Goal: Information Seeking & Learning: Learn about a topic

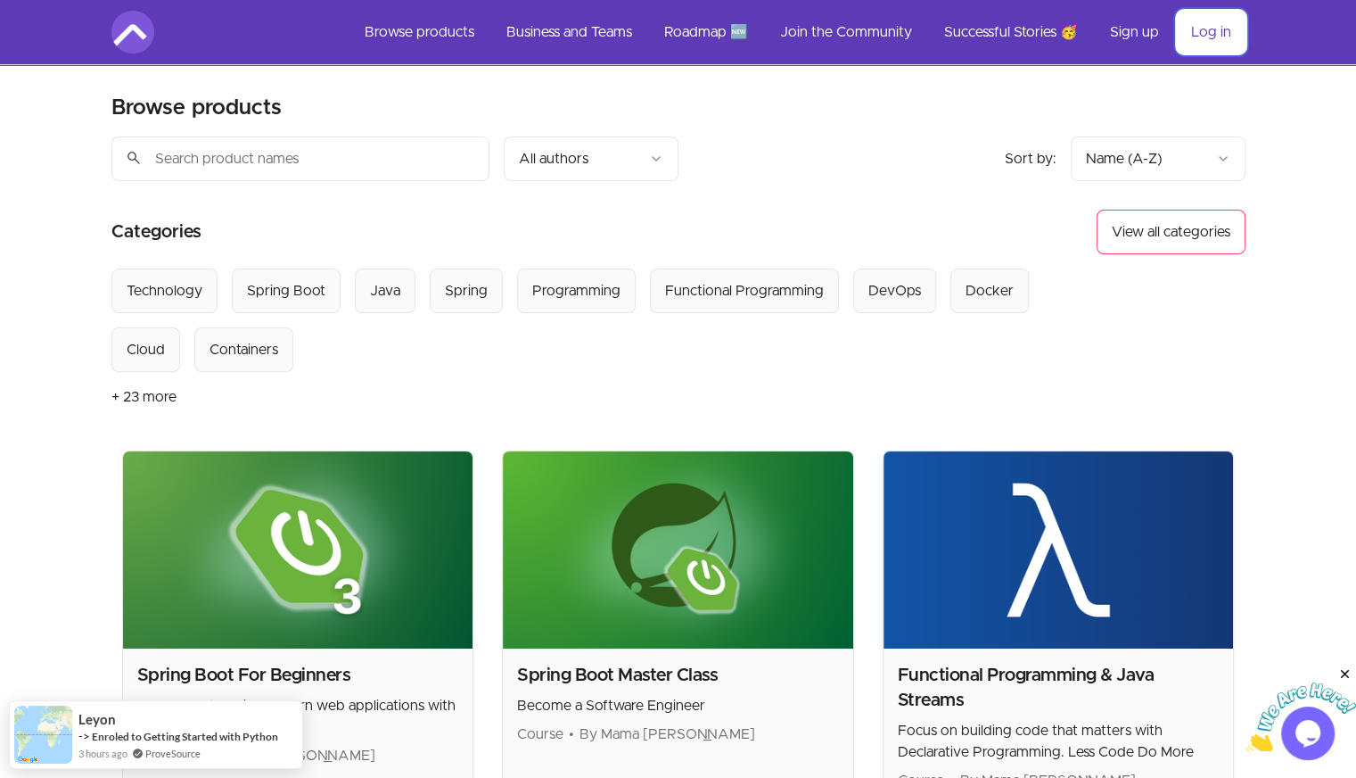
click at [1207, 17] on link "Log in" at bounding box center [1211, 32] width 69 height 43
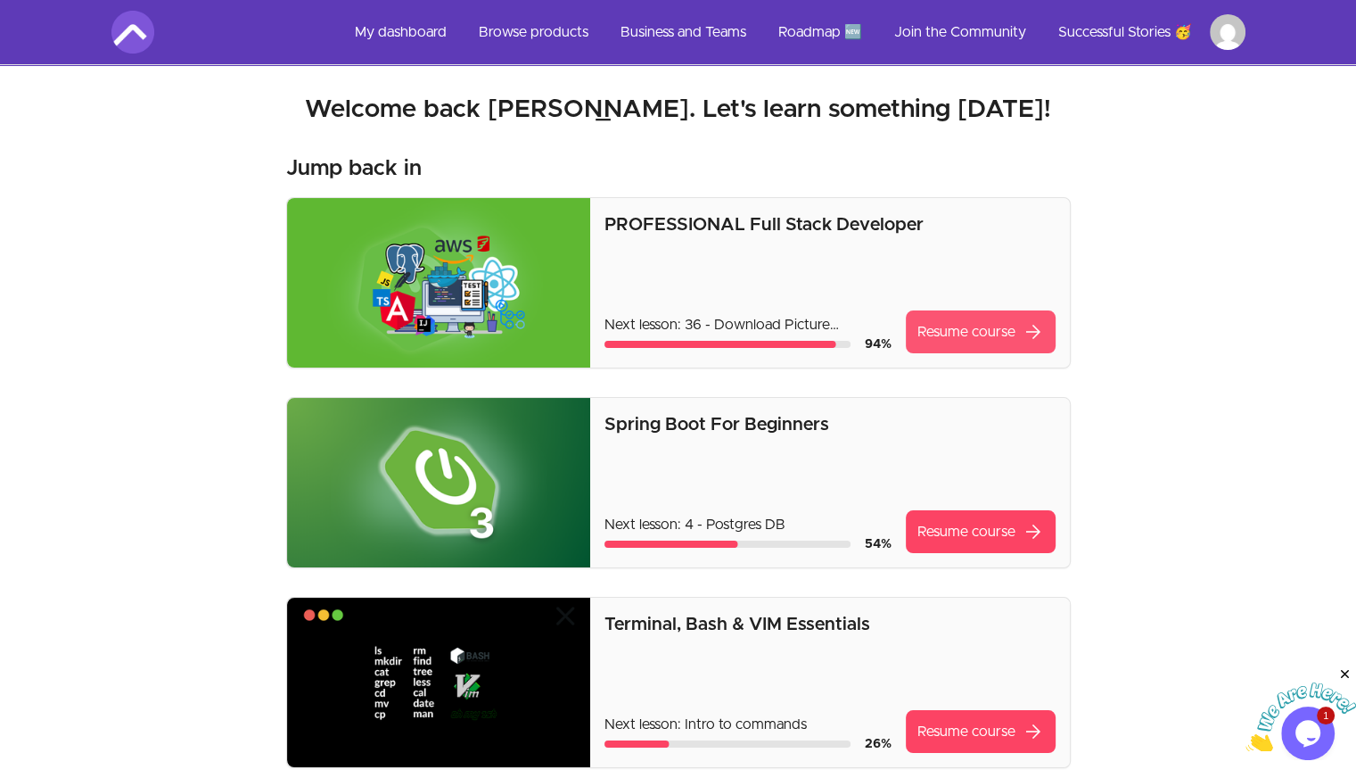
click at [992, 315] on link "Resume course arrow_forward" at bounding box center [981, 331] width 150 height 43
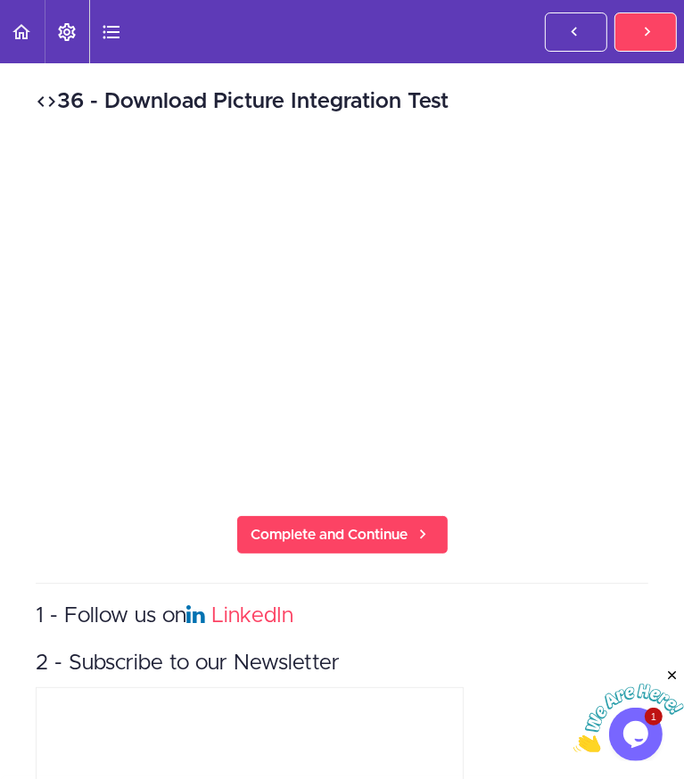
drag, startPoint x: 13, startPoint y: 187, endPoint x: 45, endPoint y: 187, distance: 31.2
click at [0, 0] on div "Java Master Class 1 - Java Master Class Full Stack Professional Plus 1 - The Ne…" at bounding box center [0, 0] width 0 height 0
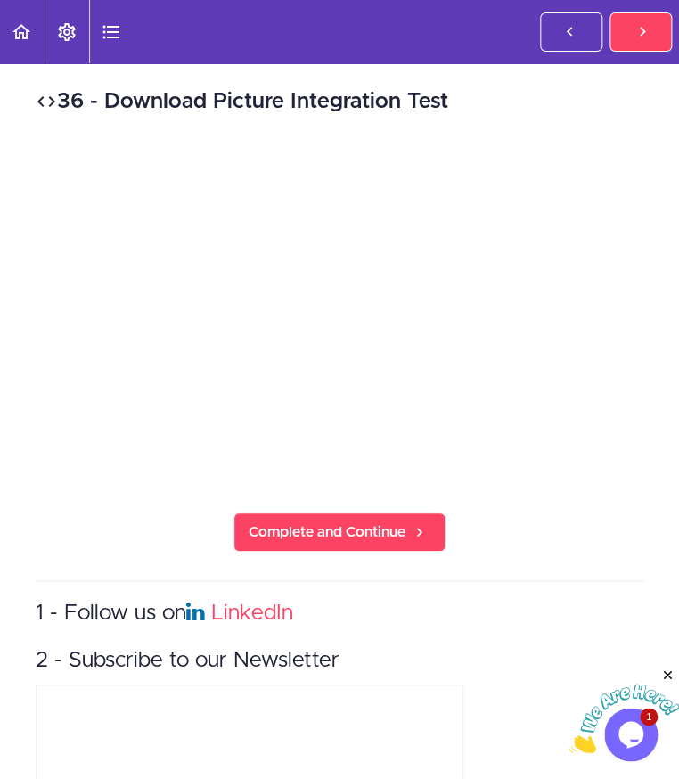
drag, startPoint x: 489, startPoint y: 97, endPoint x: 460, endPoint y: 97, distance: 28.5
click at [460, 97] on h2 "36 - Download Picture Integration Test" at bounding box center [340, 101] width 608 height 30
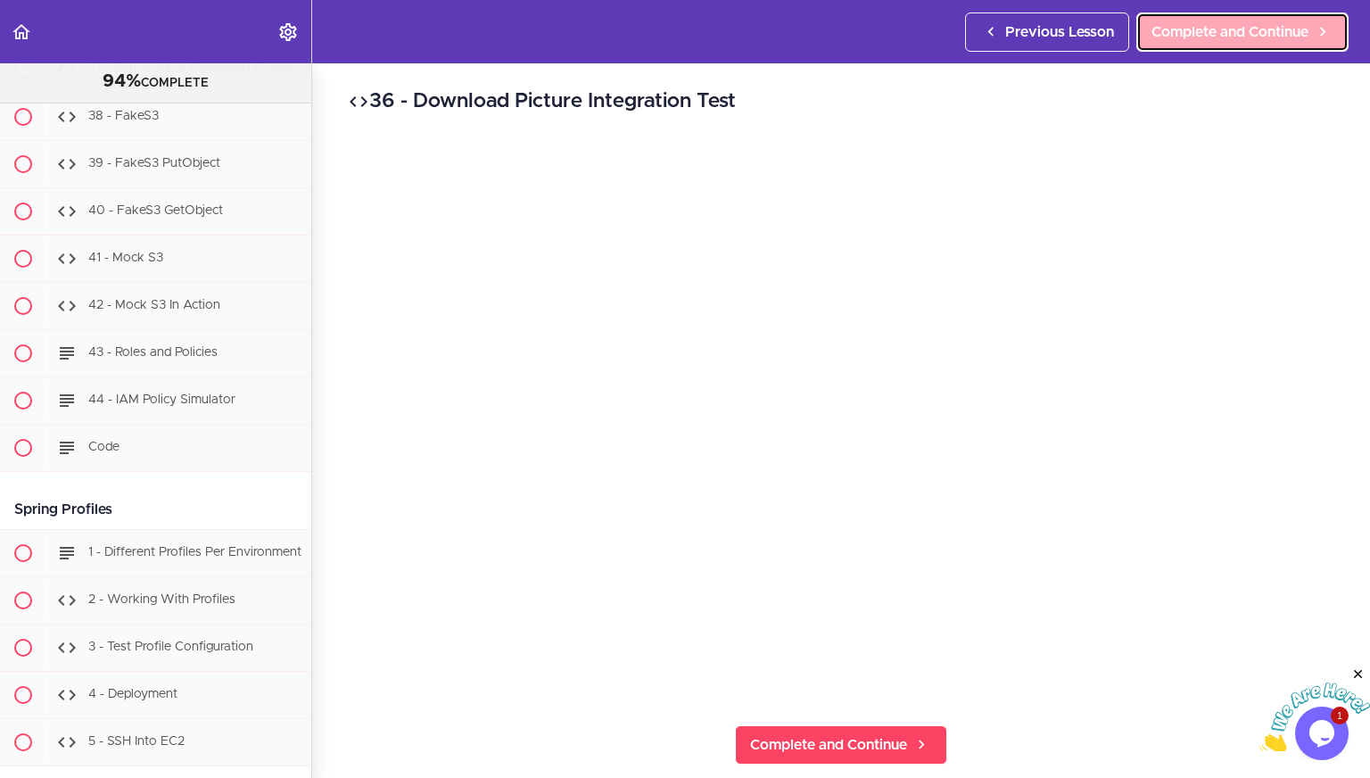
click at [1247, 46] on link "Complete and Continue" at bounding box center [1242, 31] width 212 height 39
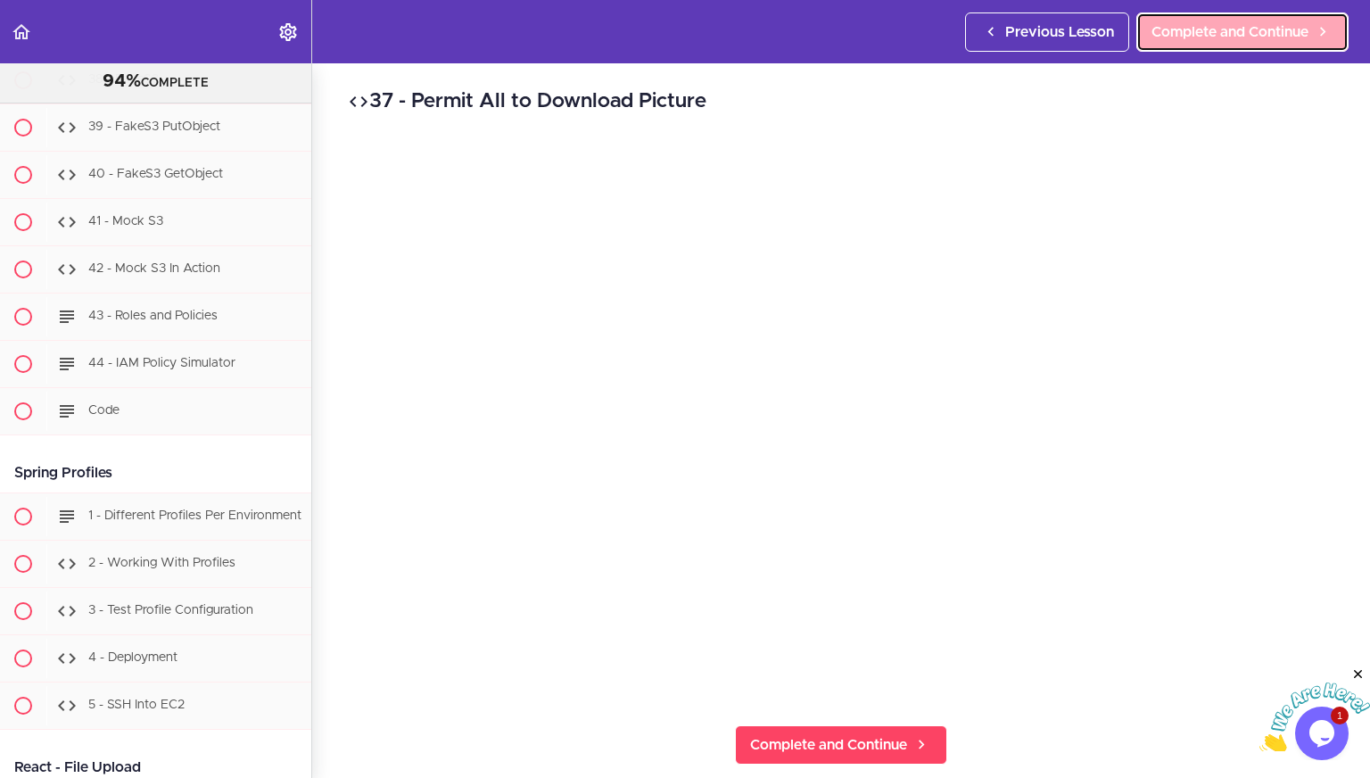
scroll to position [43200, 0]
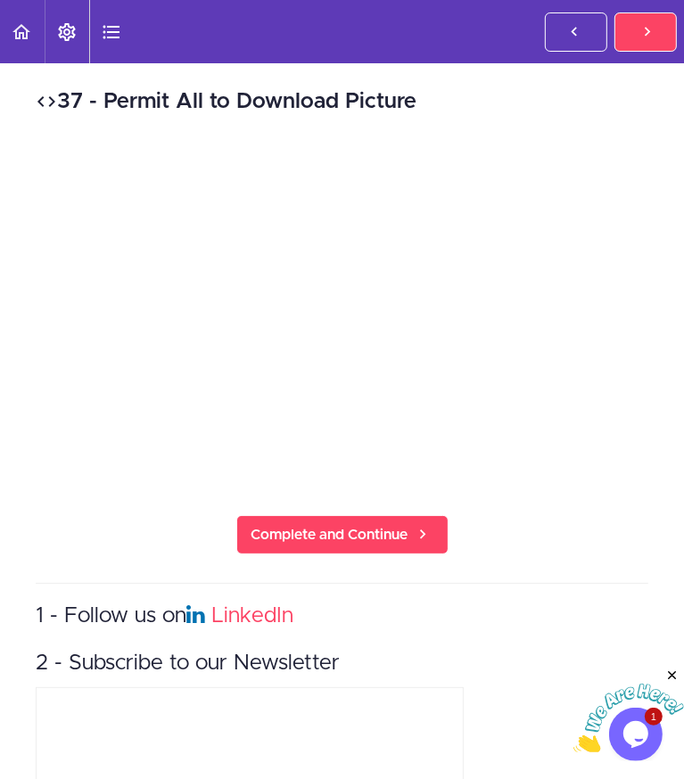
click at [486, 59] on header "Autoplay Autocomplete Previous Lesson Complete and Continue" at bounding box center [342, 31] width 684 height 63
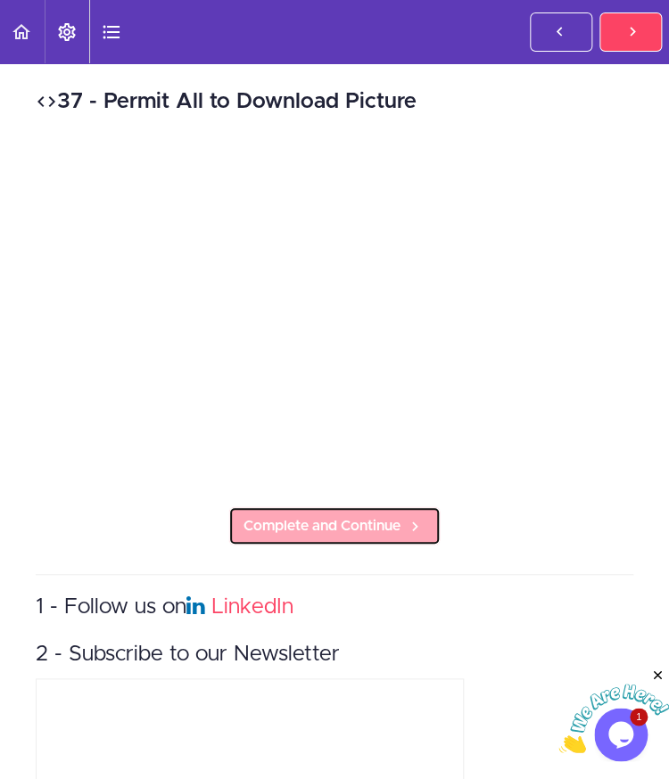
click at [426, 519] on link "Complete and Continue" at bounding box center [334, 525] width 212 height 39
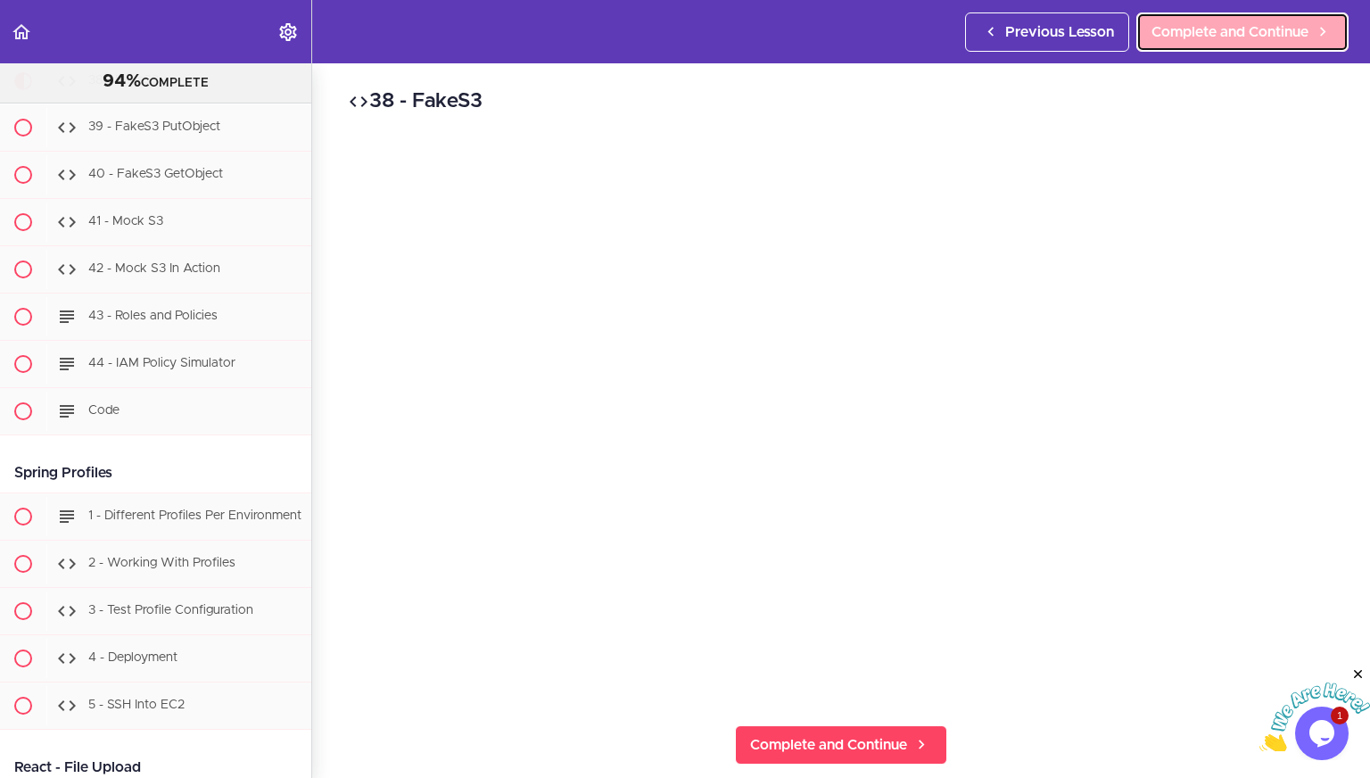
click at [1241, 23] on span "Complete and Continue" at bounding box center [1229, 31] width 157 height 21
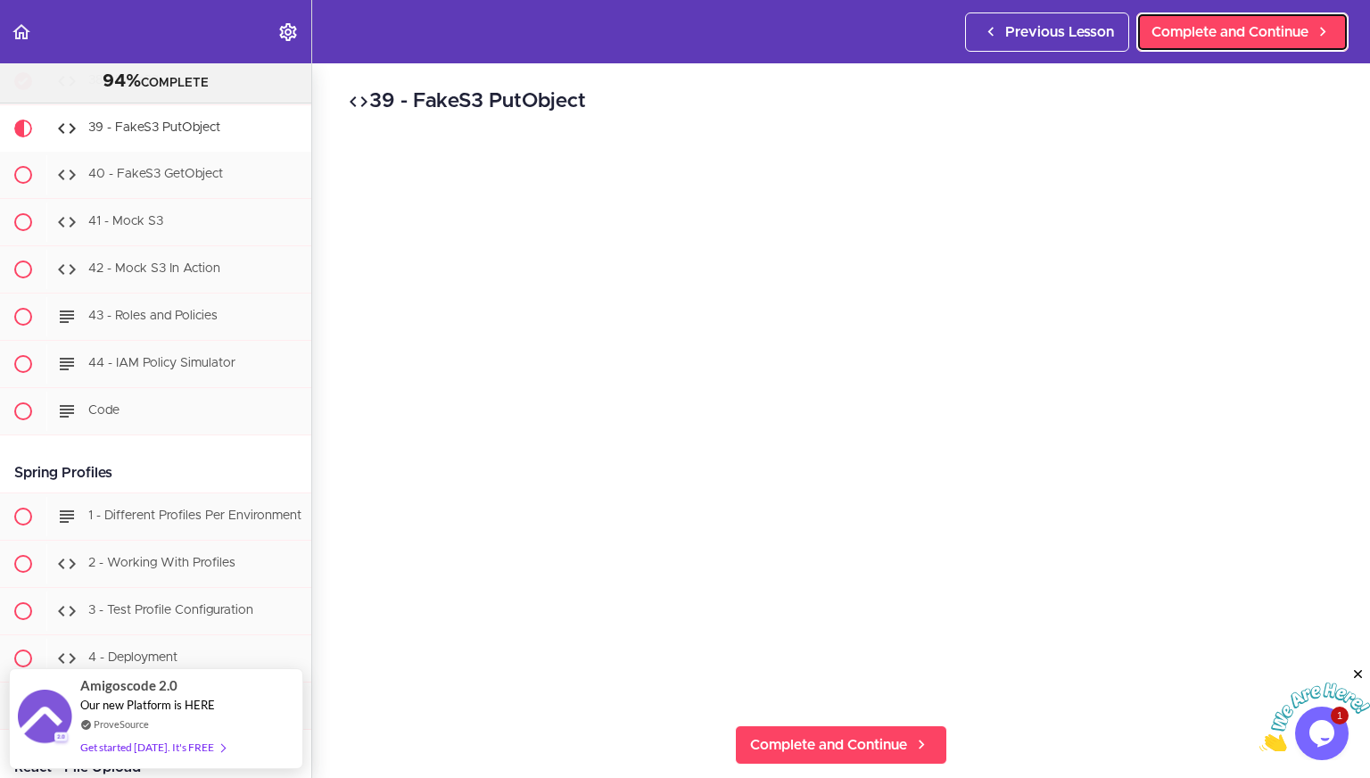
scroll to position [43306, 0]
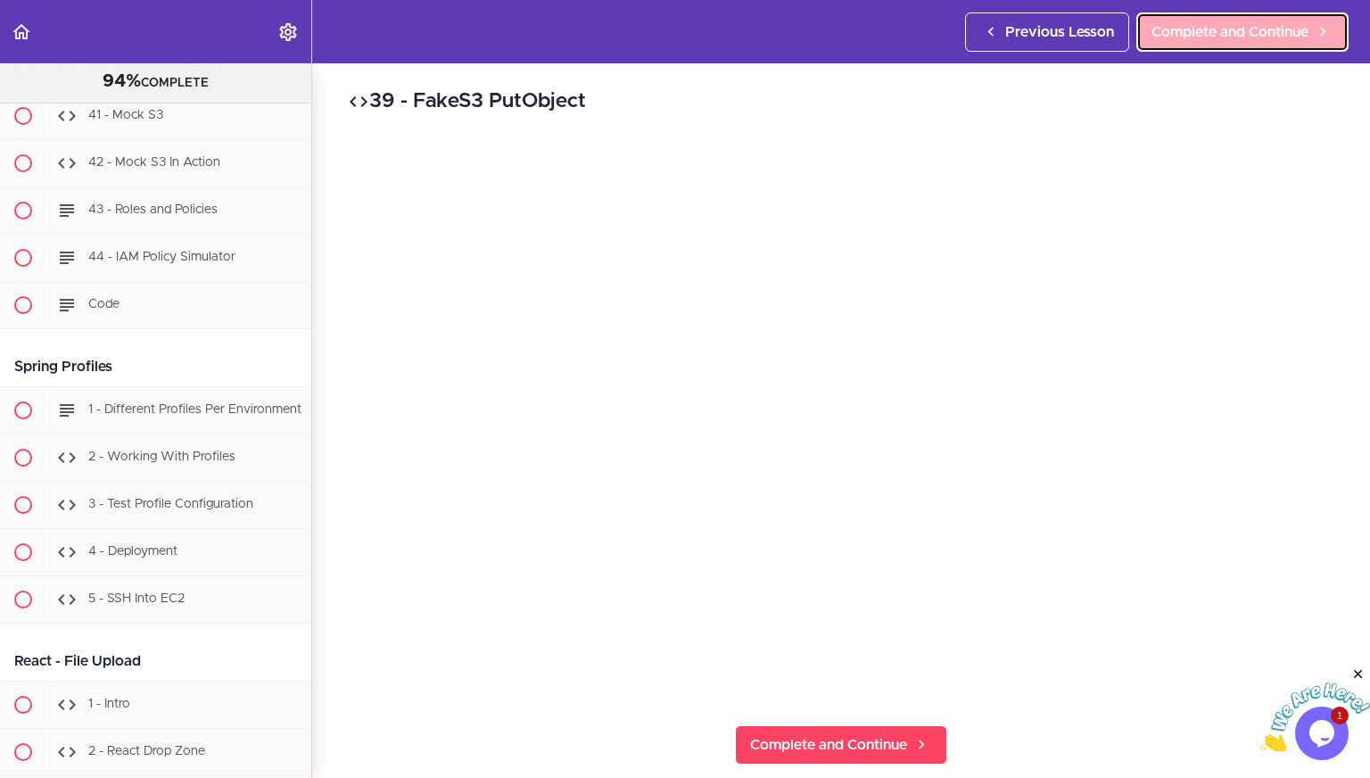
click at [1218, 21] on span "Complete and Continue" at bounding box center [1229, 31] width 157 height 21
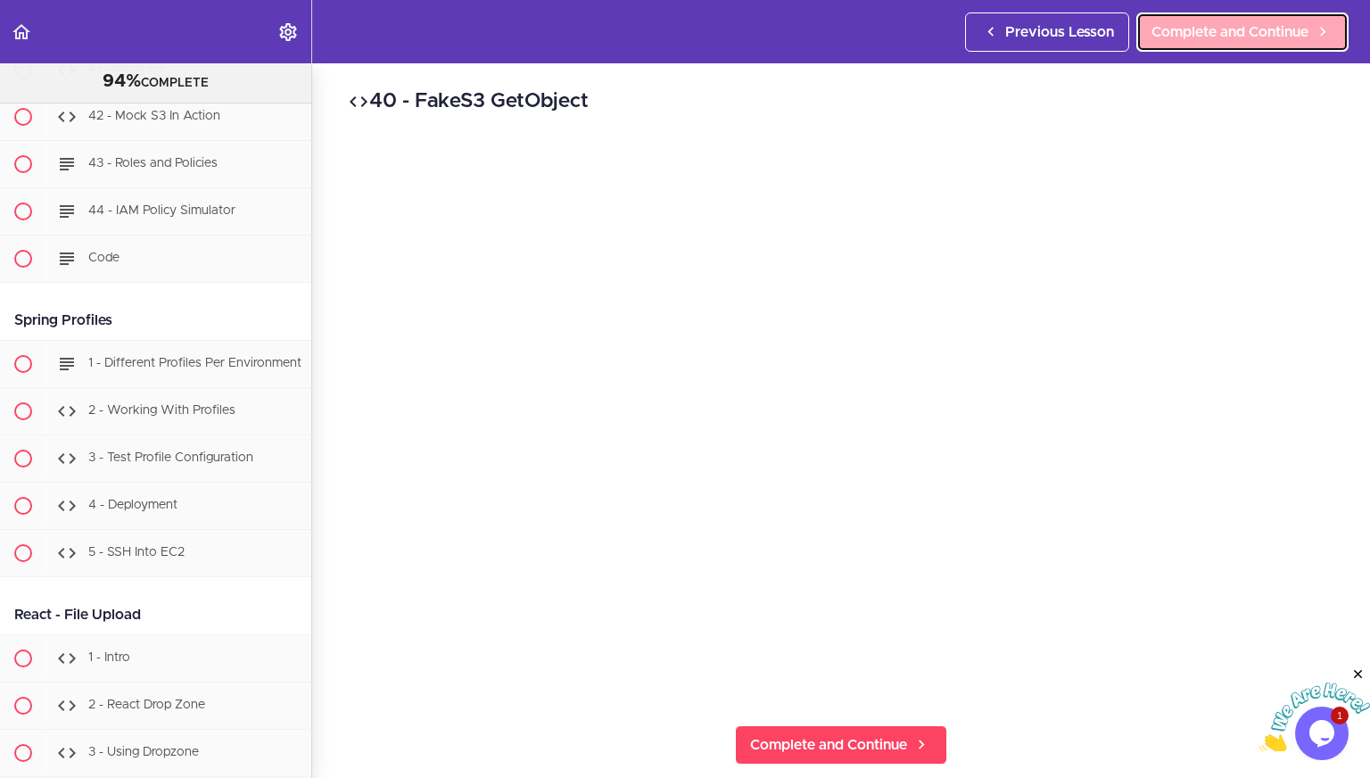
click at [1245, 30] on span "Complete and Continue" at bounding box center [1229, 31] width 157 height 21
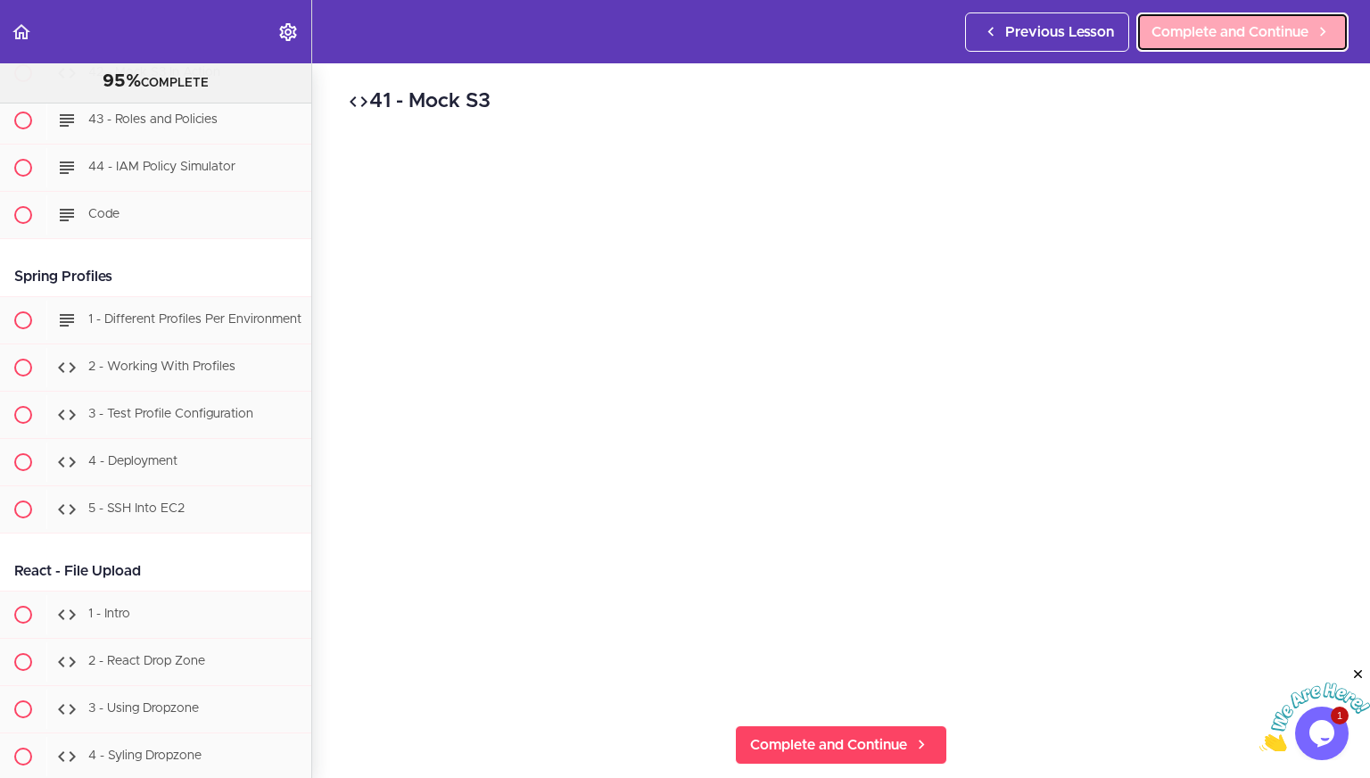
scroll to position [43399, 0]
click at [1209, 48] on link "Complete and Continue" at bounding box center [1242, 31] width 212 height 39
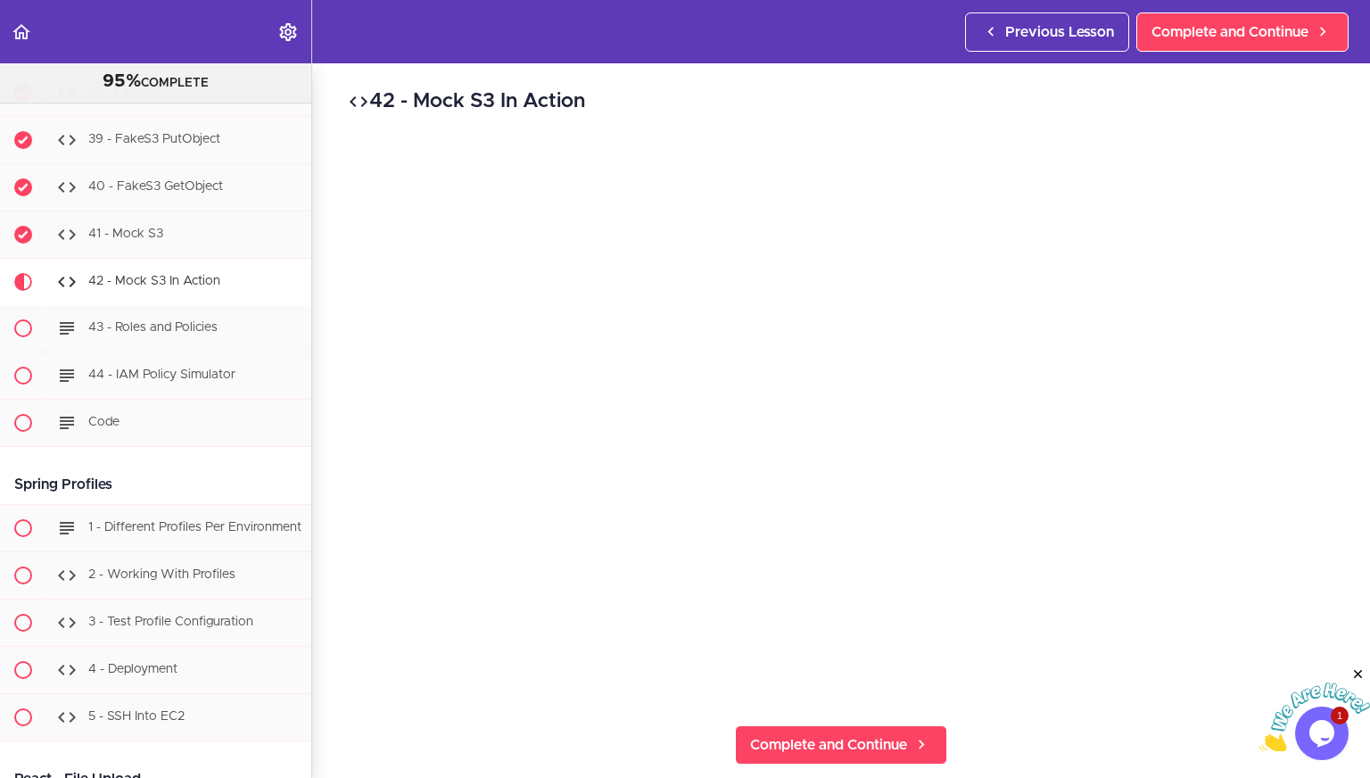
scroll to position [43185, 0]
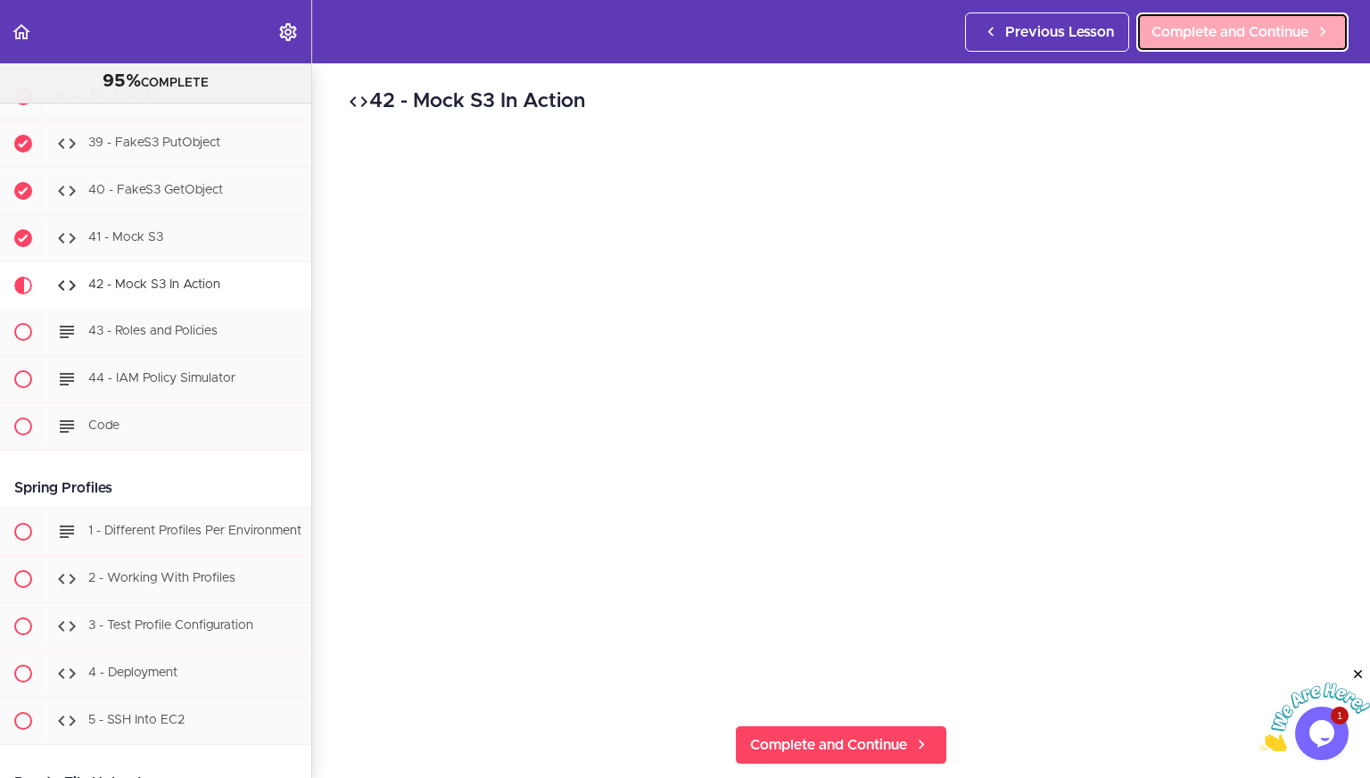
click at [1211, 24] on span "Complete and Continue" at bounding box center [1229, 31] width 157 height 21
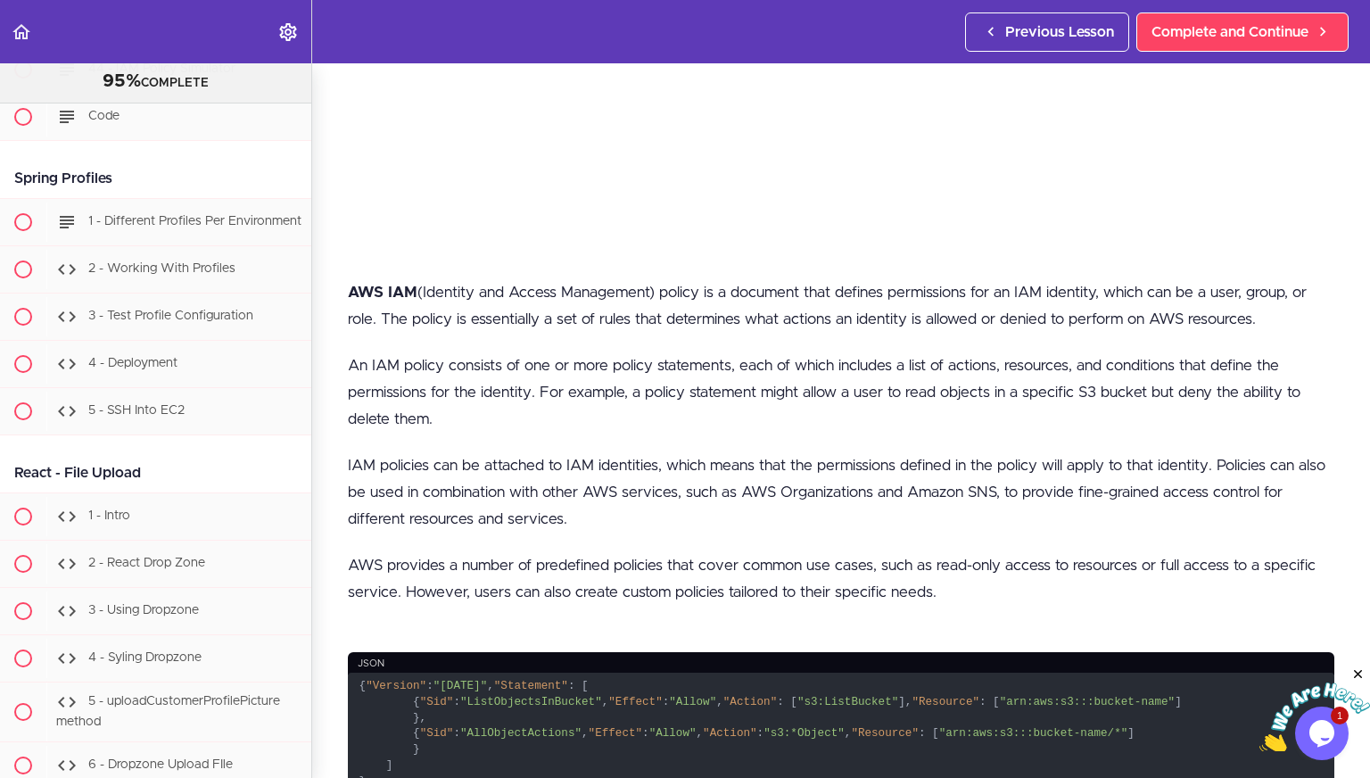
scroll to position [445, 0]
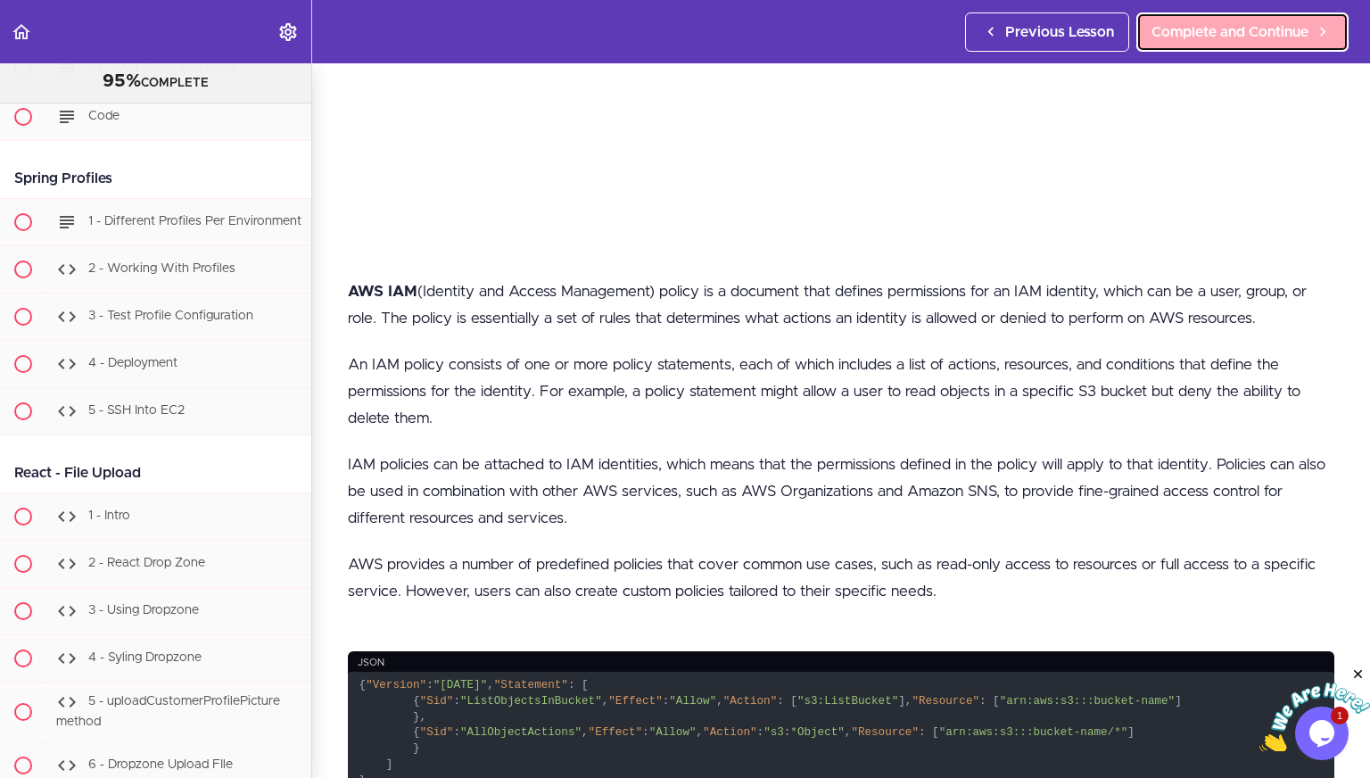
click at [1244, 40] on span "Complete and Continue" at bounding box center [1229, 31] width 157 height 21
